Goal: Information Seeking & Learning: Learn about a topic

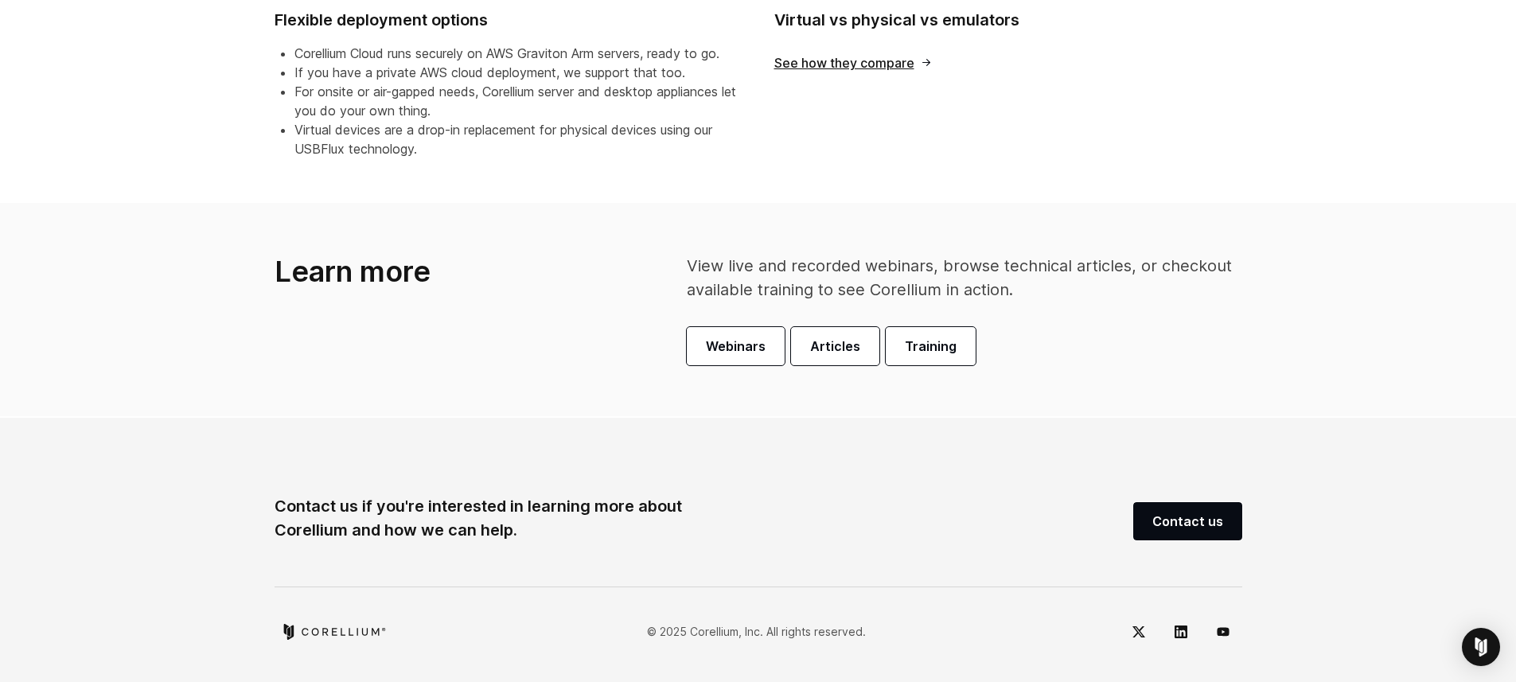
scroll to position [952, 0]
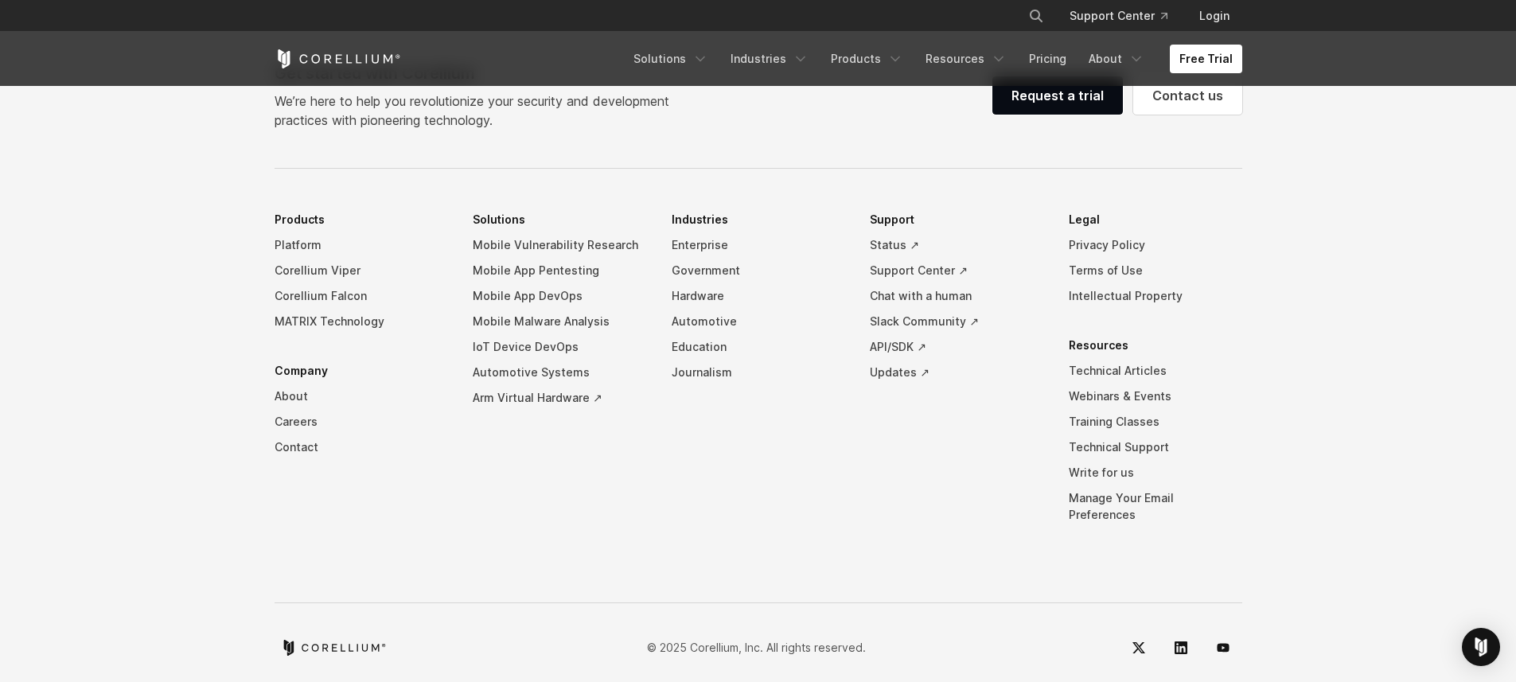
scroll to position [4578, 0]
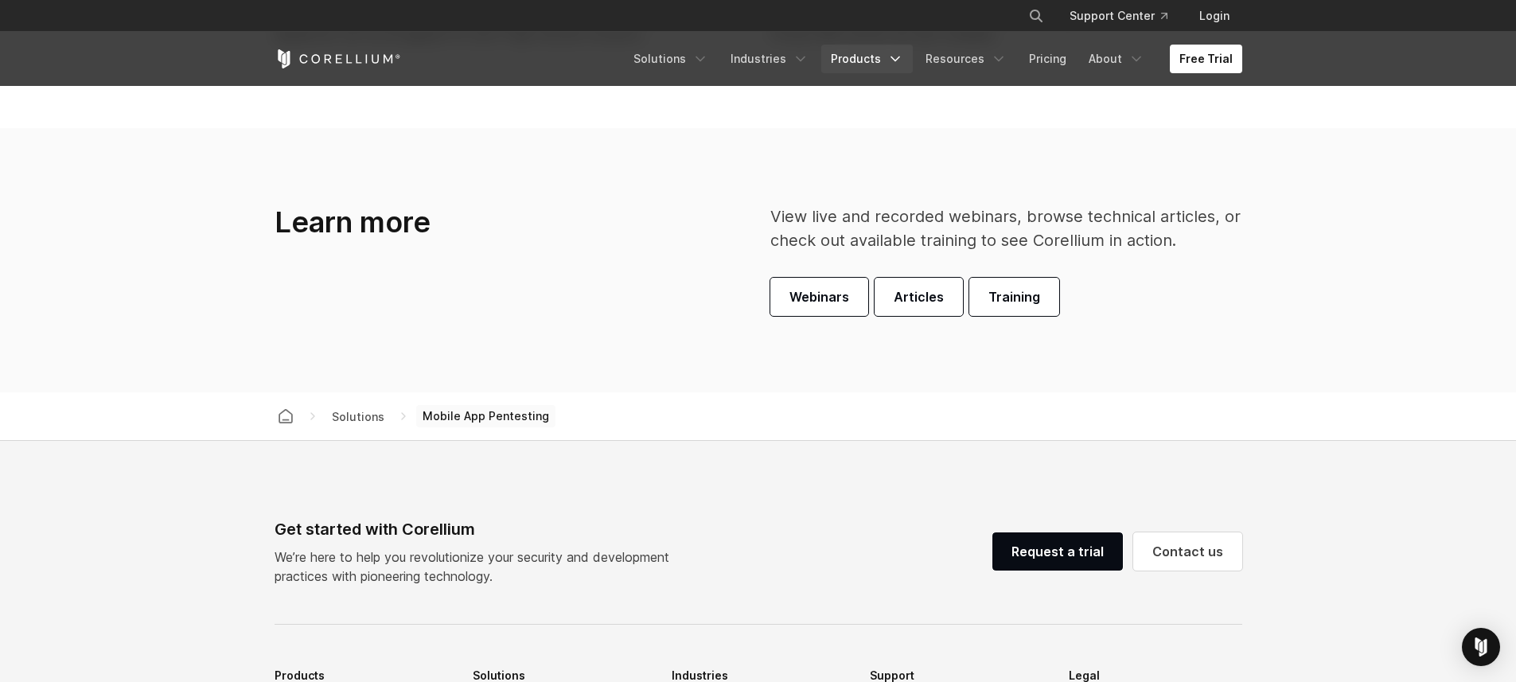
click at [890, 51] on link "Products" at bounding box center [867, 59] width 92 height 29
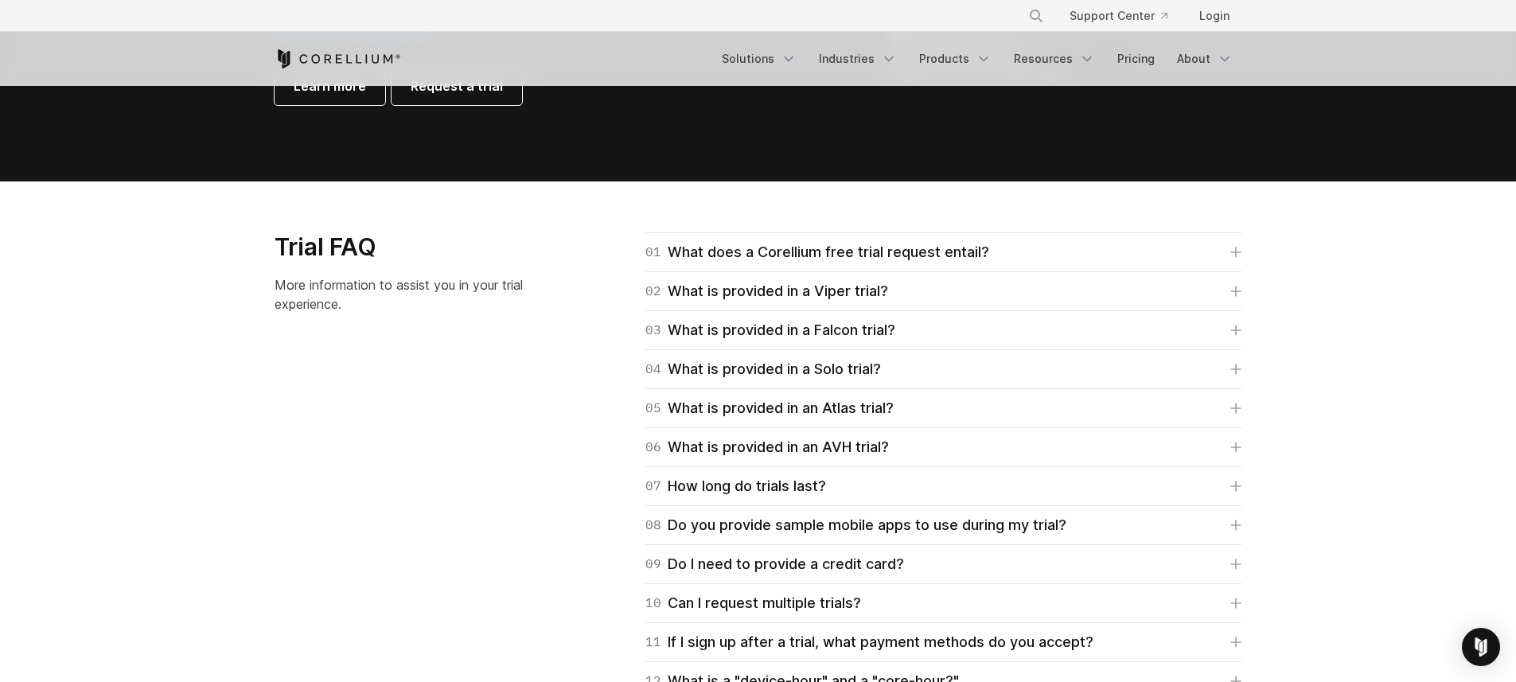
scroll to position [2171, 0]
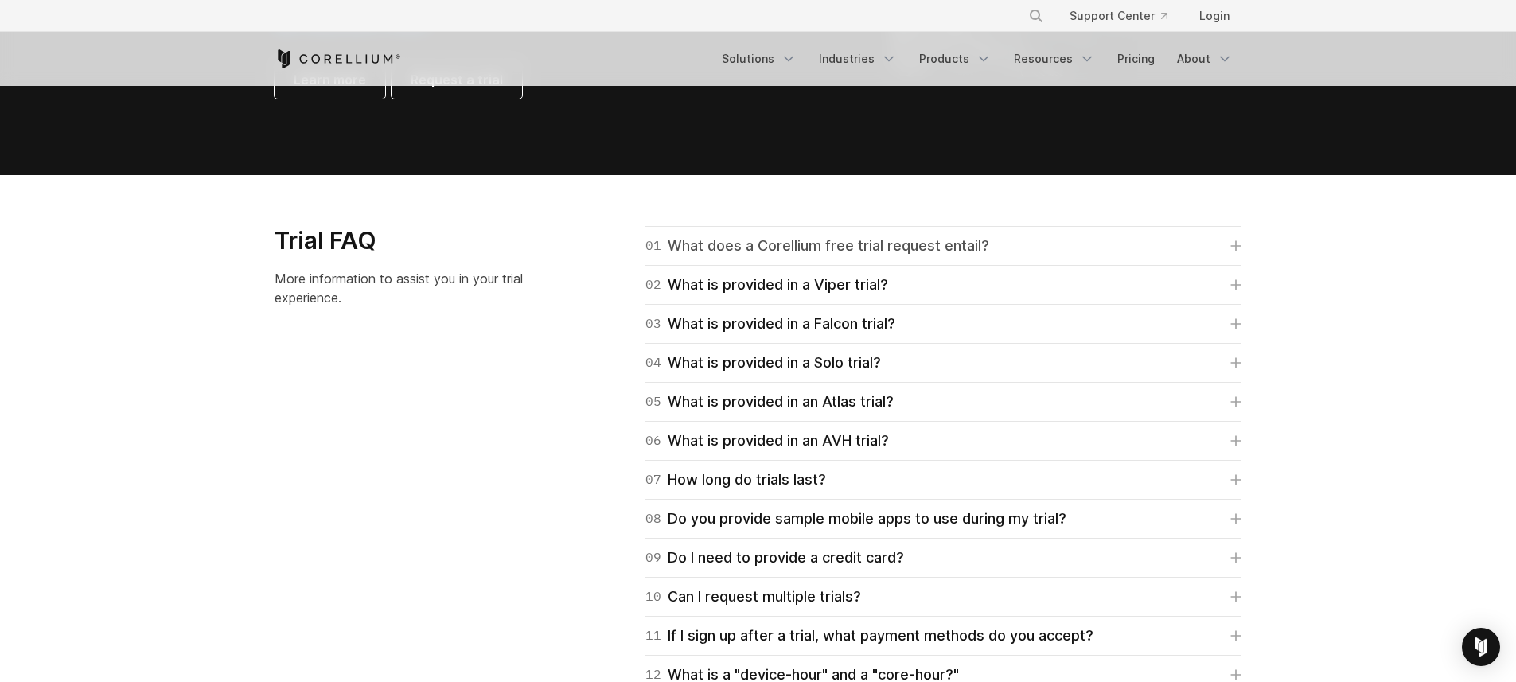
click at [799, 241] on div "01 What does a Corellium free trial request entail?" at bounding box center [818, 246] width 344 height 22
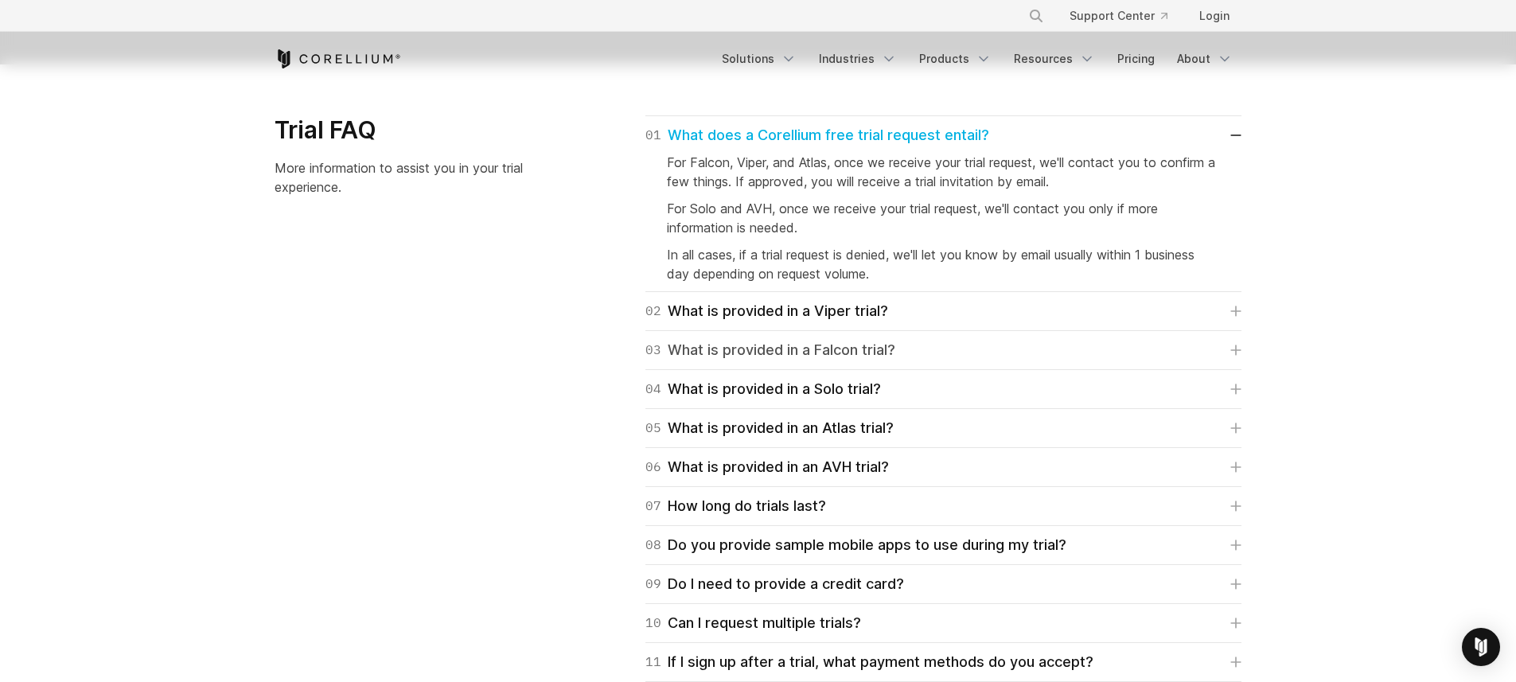
scroll to position [2307, 0]
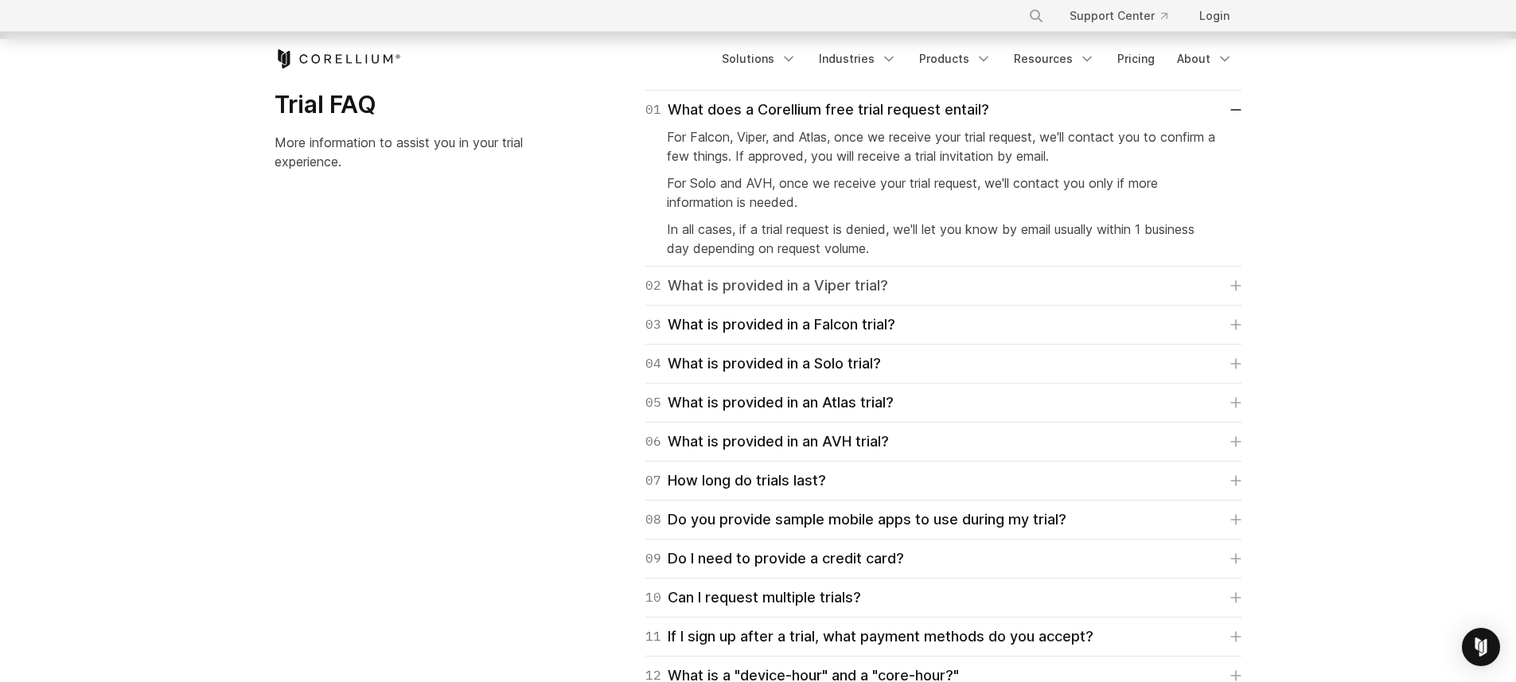
click at [949, 286] on link "02 What is provided in a Viper trial?" at bounding box center [944, 286] width 596 height 22
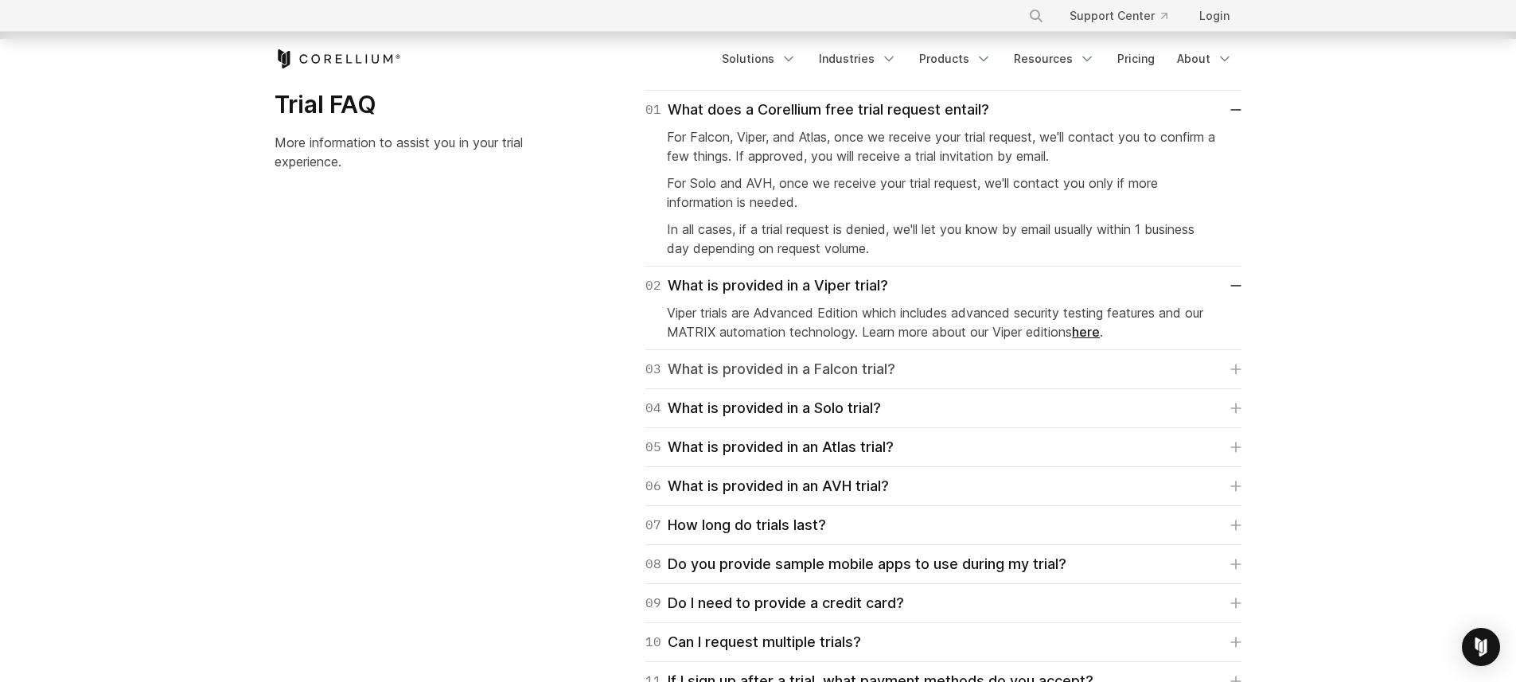
click at [1004, 365] on link "03 What is provided in a Falcon trial?" at bounding box center [944, 369] width 596 height 22
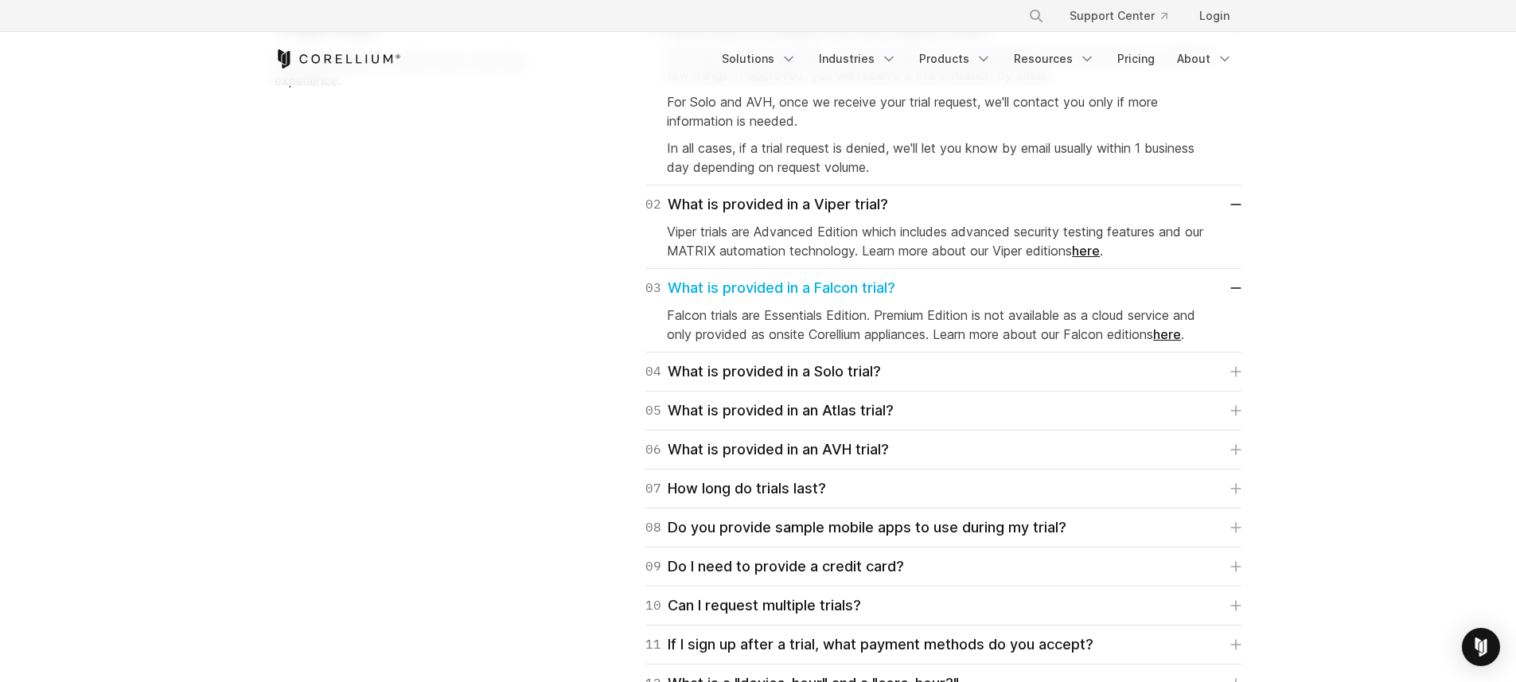
scroll to position [2424, 0]
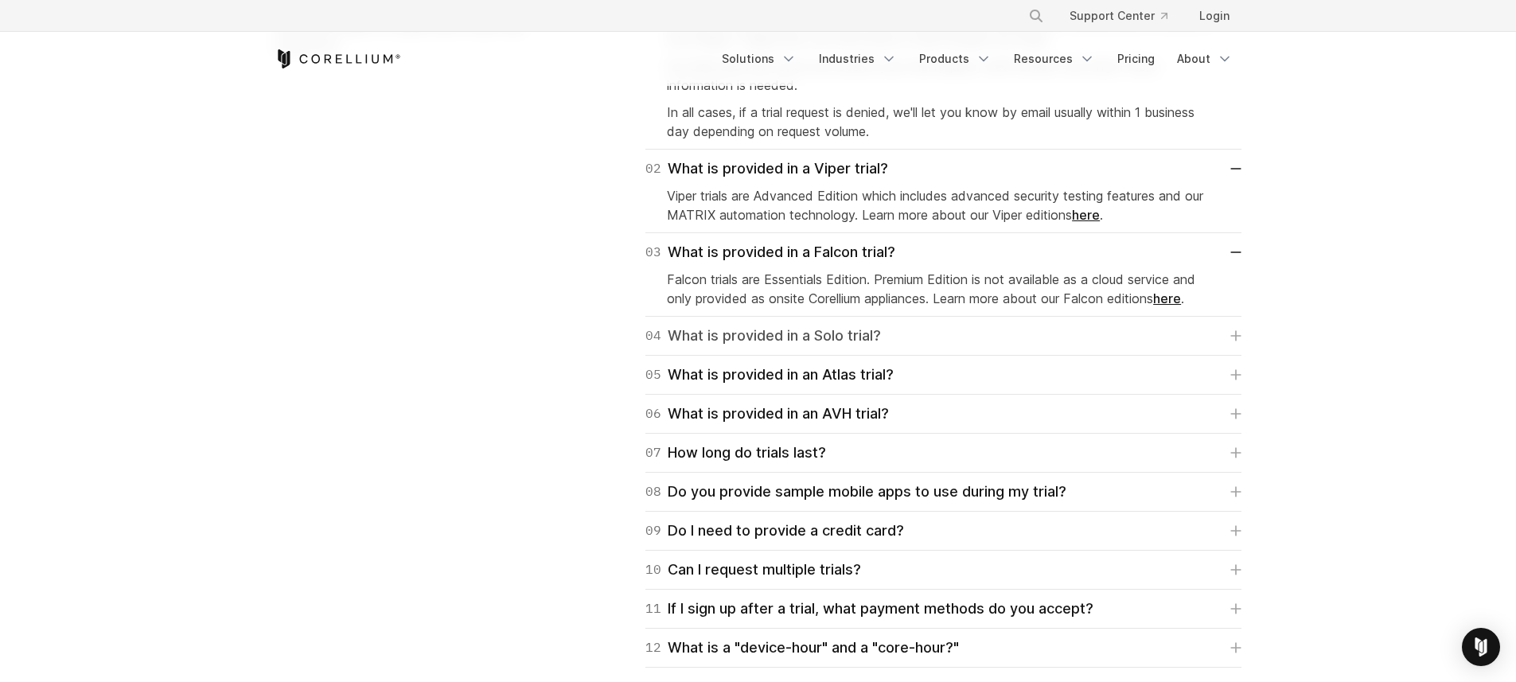
click at [1063, 325] on link "04 What is provided in a Solo trial?" at bounding box center [944, 336] width 596 height 22
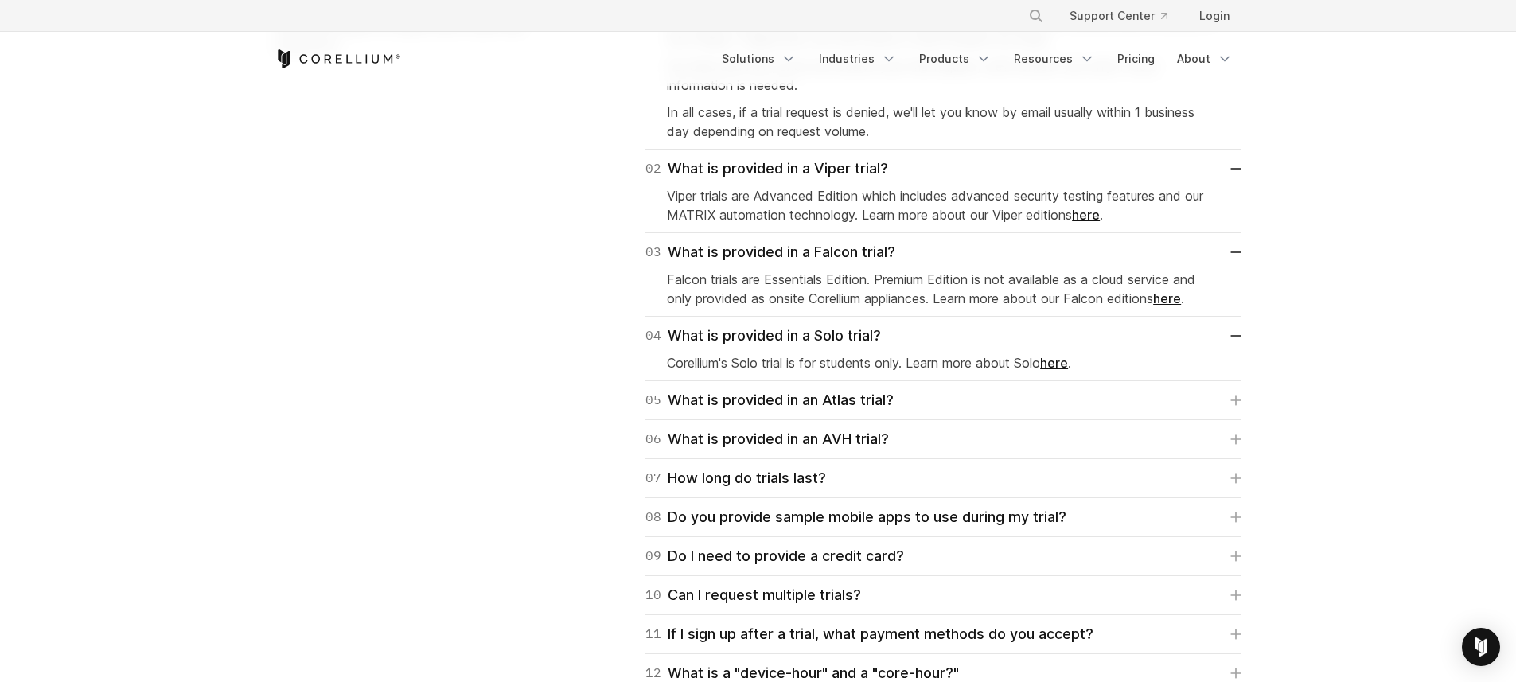
click at [1059, 418] on div "05 What is provided in an Atlas trial? Atlas trials are intended for automative…" at bounding box center [944, 400] width 596 height 39
click at [1057, 412] on div "05 What is provided in an Atlas trial? Atlas trials are intended for automative…" at bounding box center [944, 400] width 596 height 39
click at [1036, 398] on link "05 What is provided in an Atlas trial?" at bounding box center [944, 400] width 596 height 22
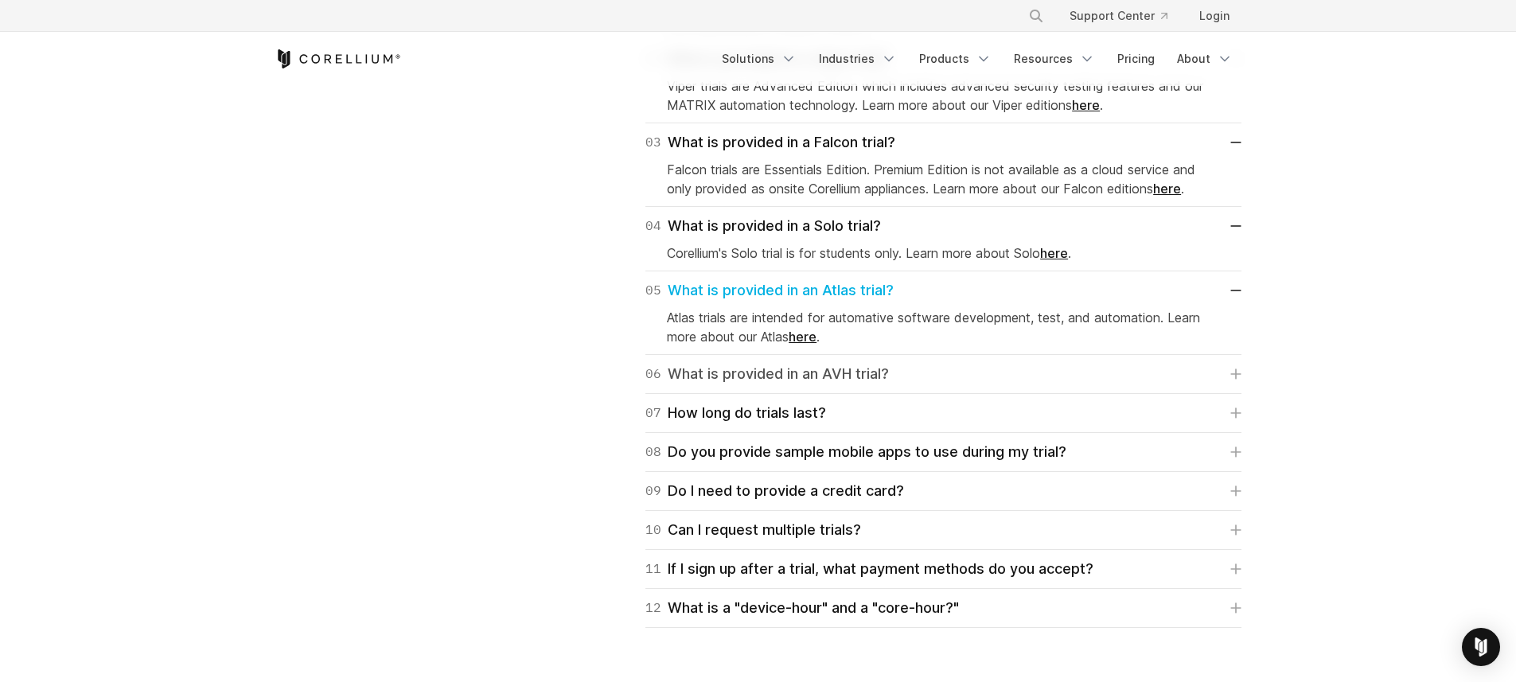
scroll to position [2555, 0]
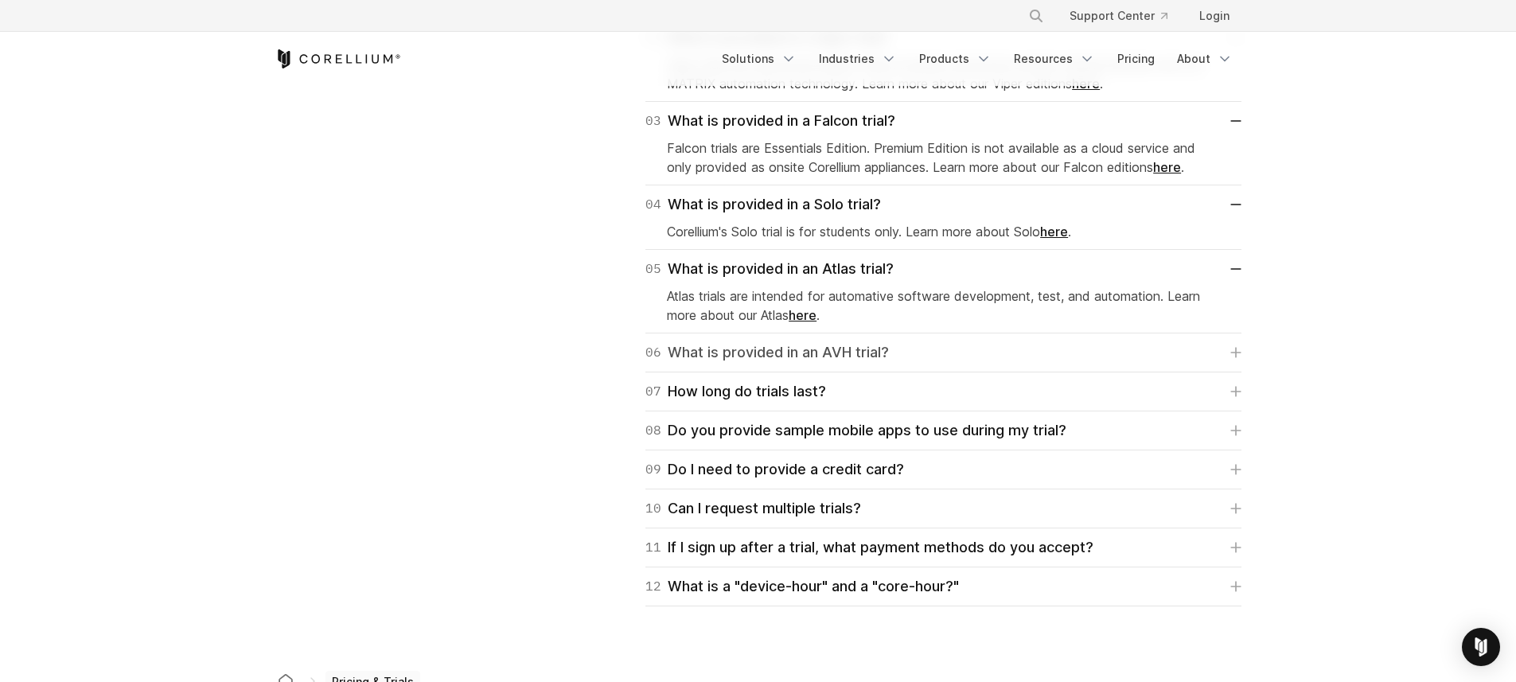
click at [1086, 360] on link "06 What is provided in an AVH trial?" at bounding box center [944, 352] width 596 height 22
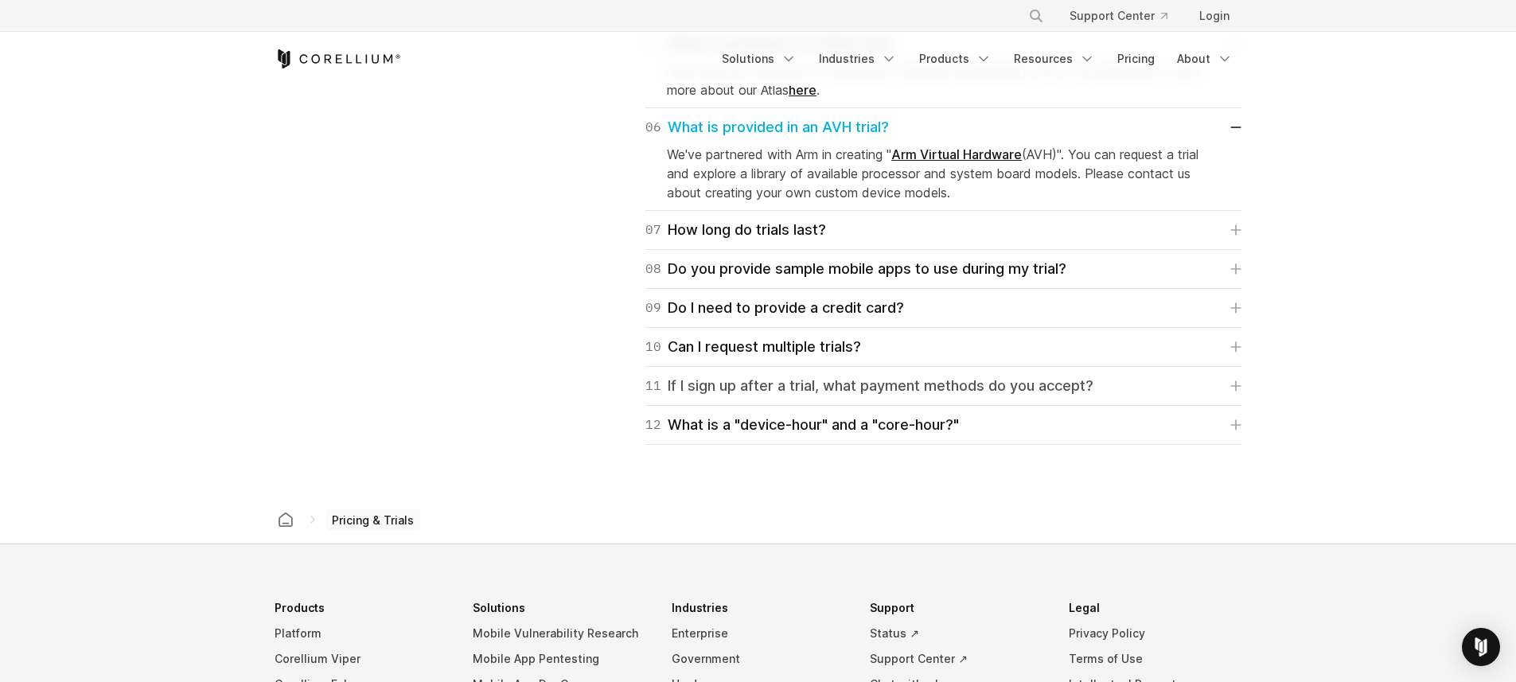
scroll to position [2783, 0]
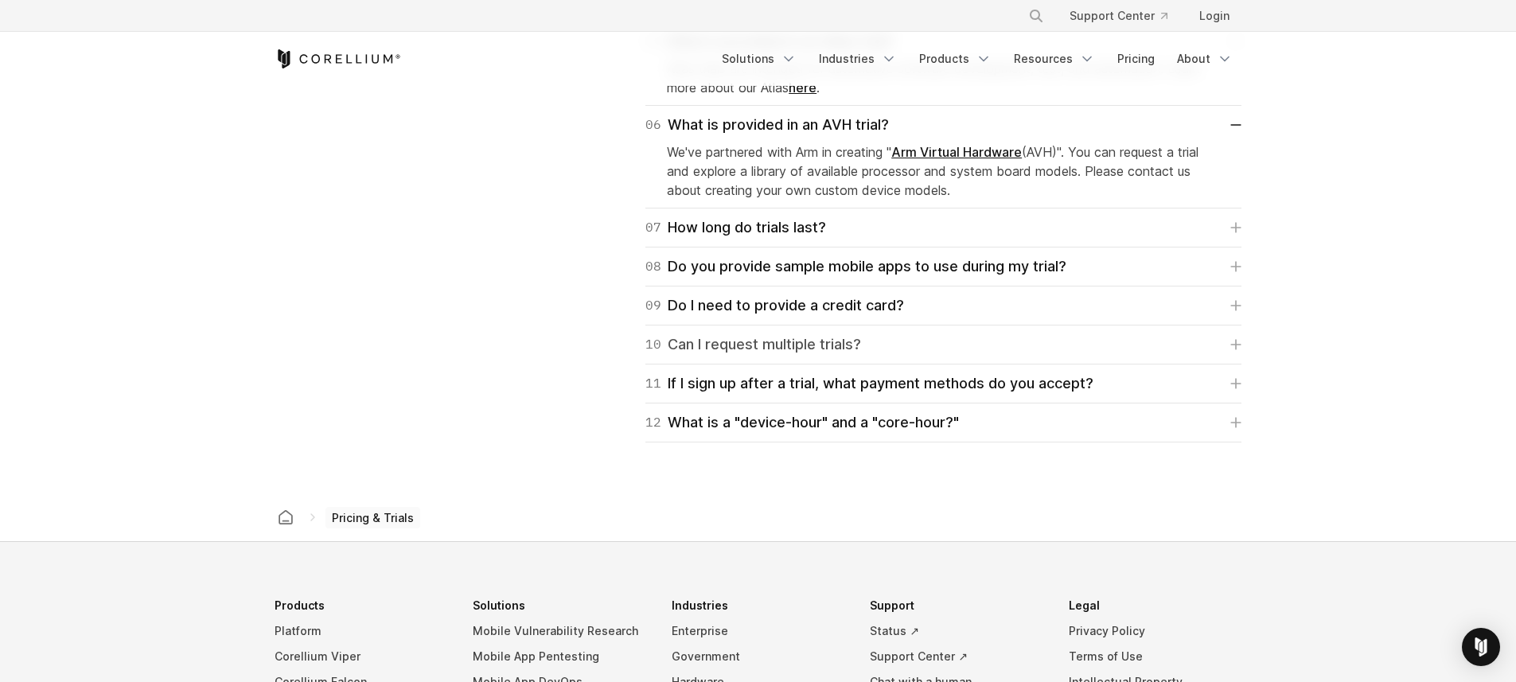
click at [1083, 353] on link "10 Can I request multiple trials?" at bounding box center [944, 345] width 596 height 22
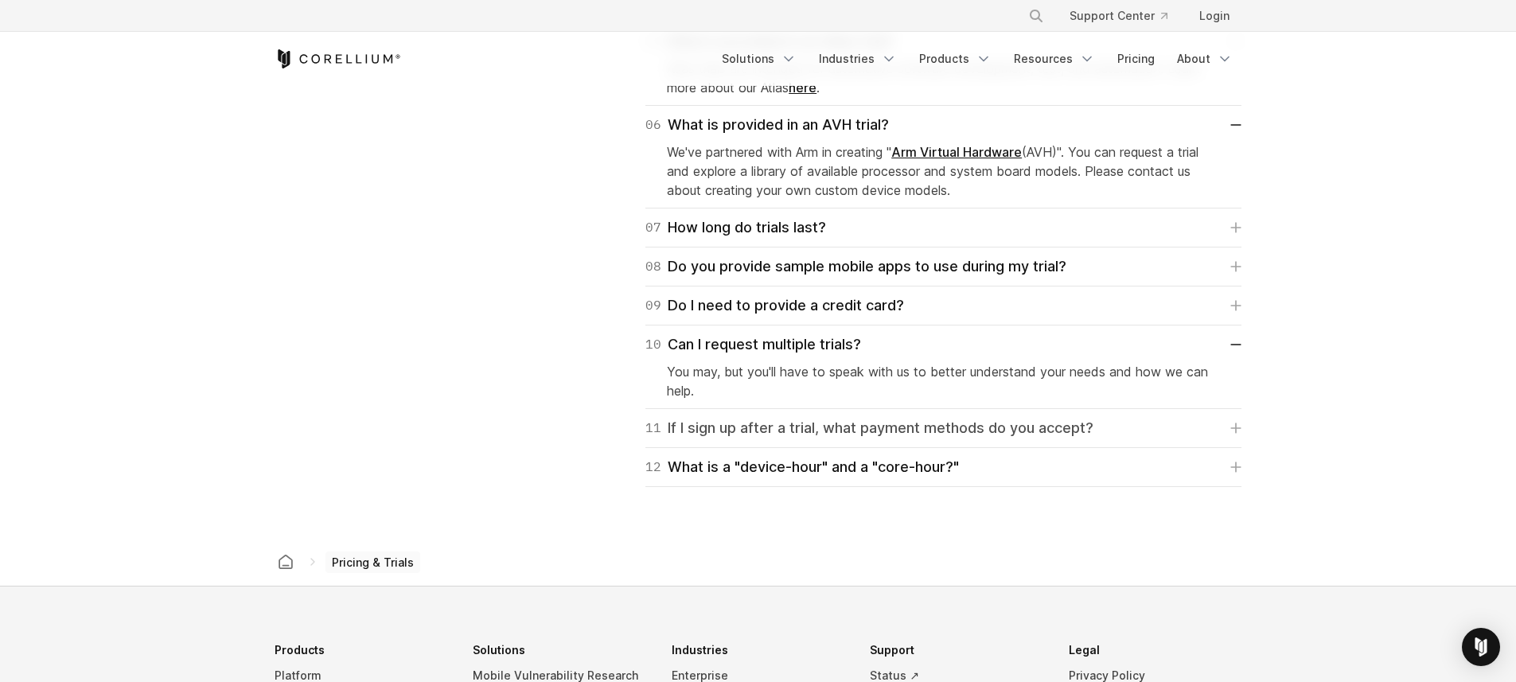
click at [1051, 417] on div "11 If I sign up after a trial, what payment methods do you accept?" at bounding box center [870, 428] width 448 height 22
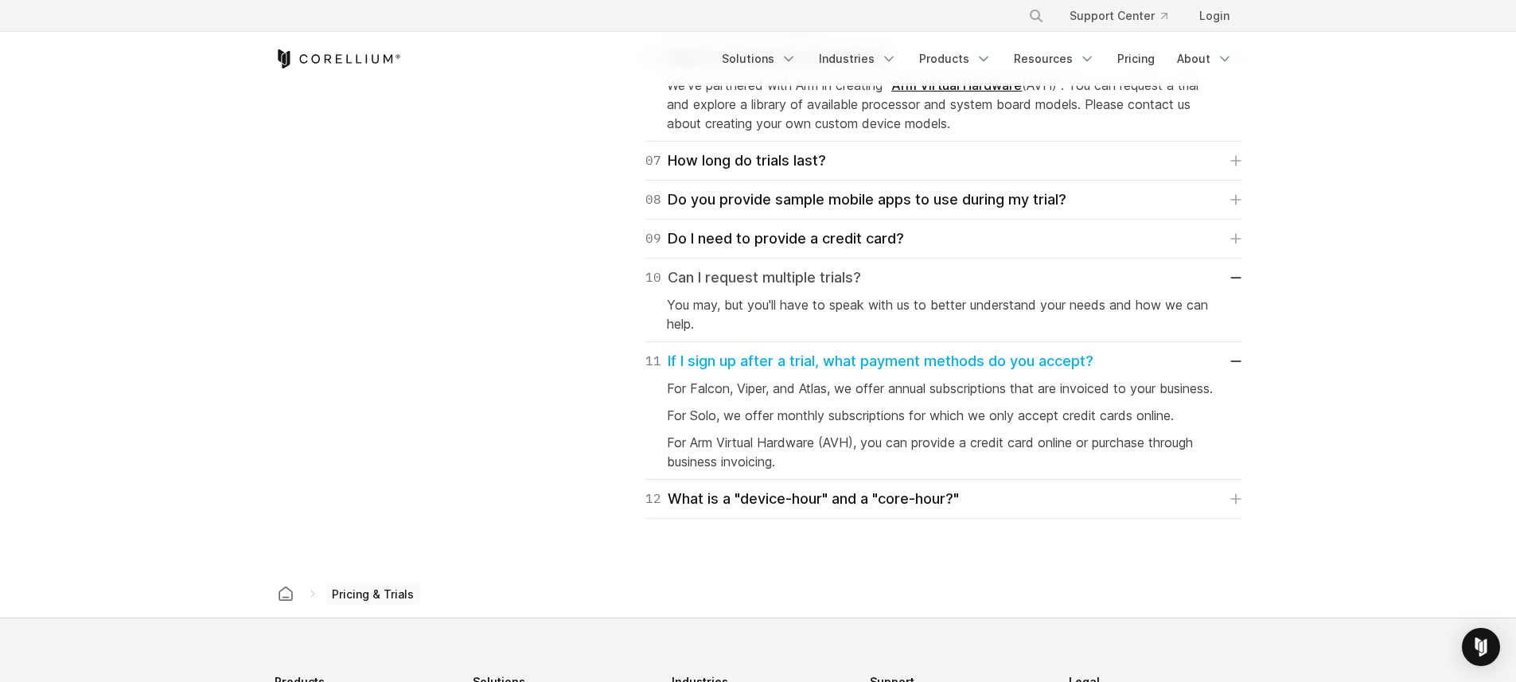
scroll to position [3099, 0]
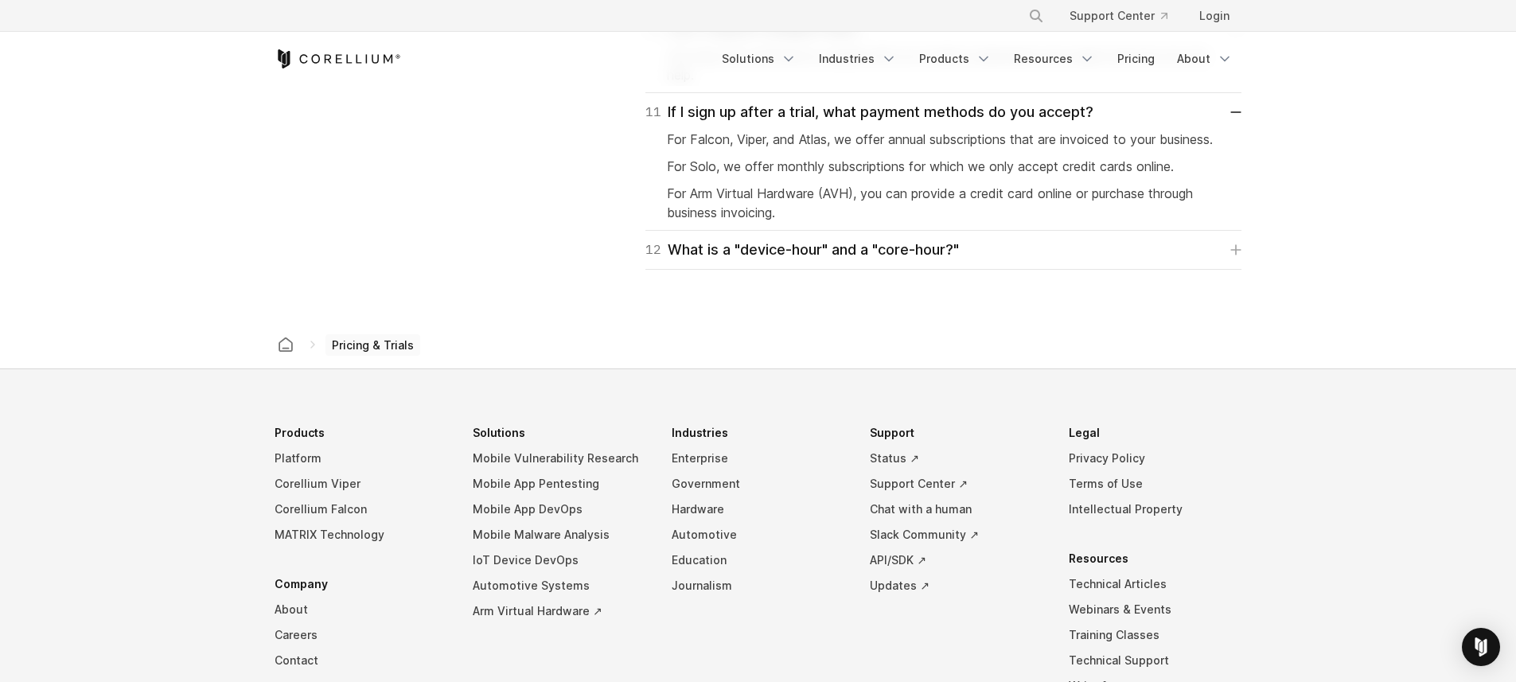
click at [1019, 270] on div "12 What is a "device-hour" and a "core-hour?" A device-hour signifies virtual a…" at bounding box center [944, 250] width 596 height 39
click at [1018, 261] on link "12 What is a "device-hour" and a "core-hour?"" at bounding box center [944, 250] width 596 height 22
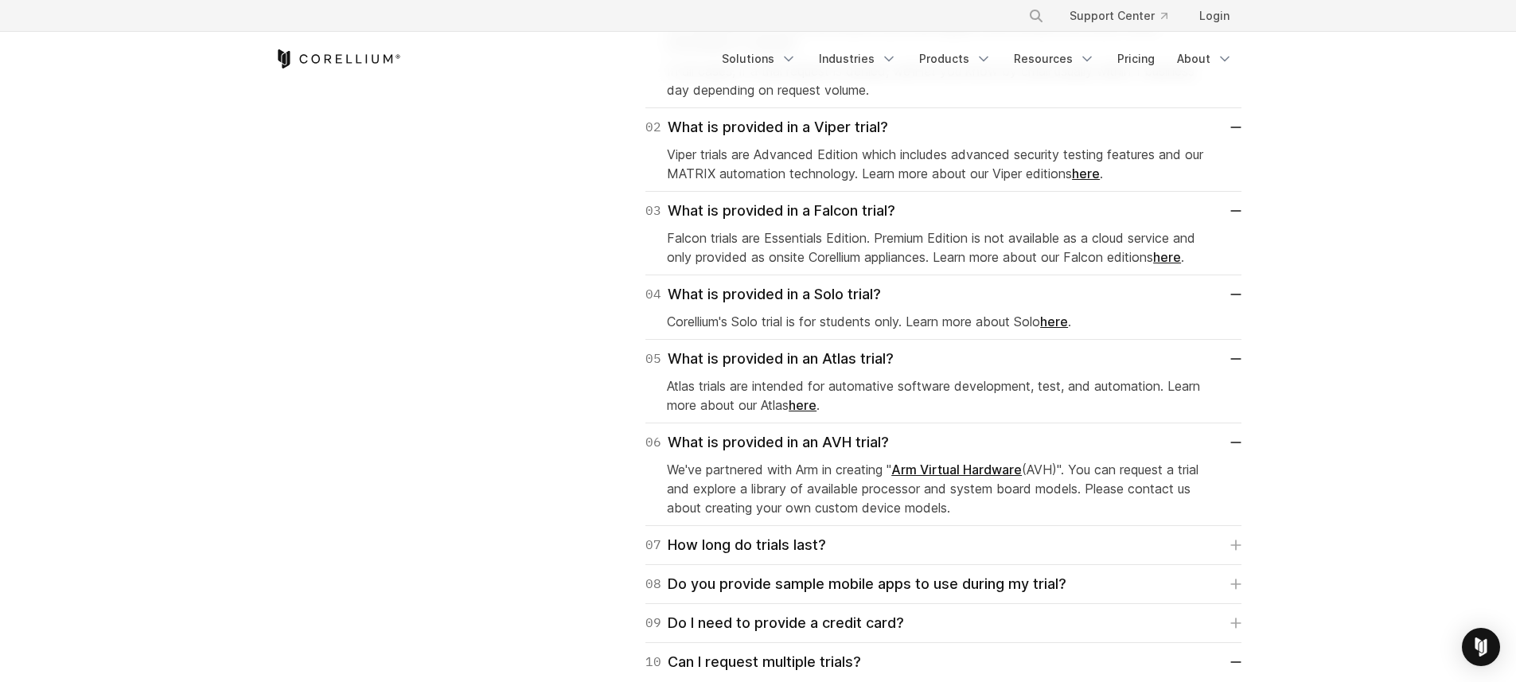
scroll to position [2985, 0]
